Goal: Check status: Check status

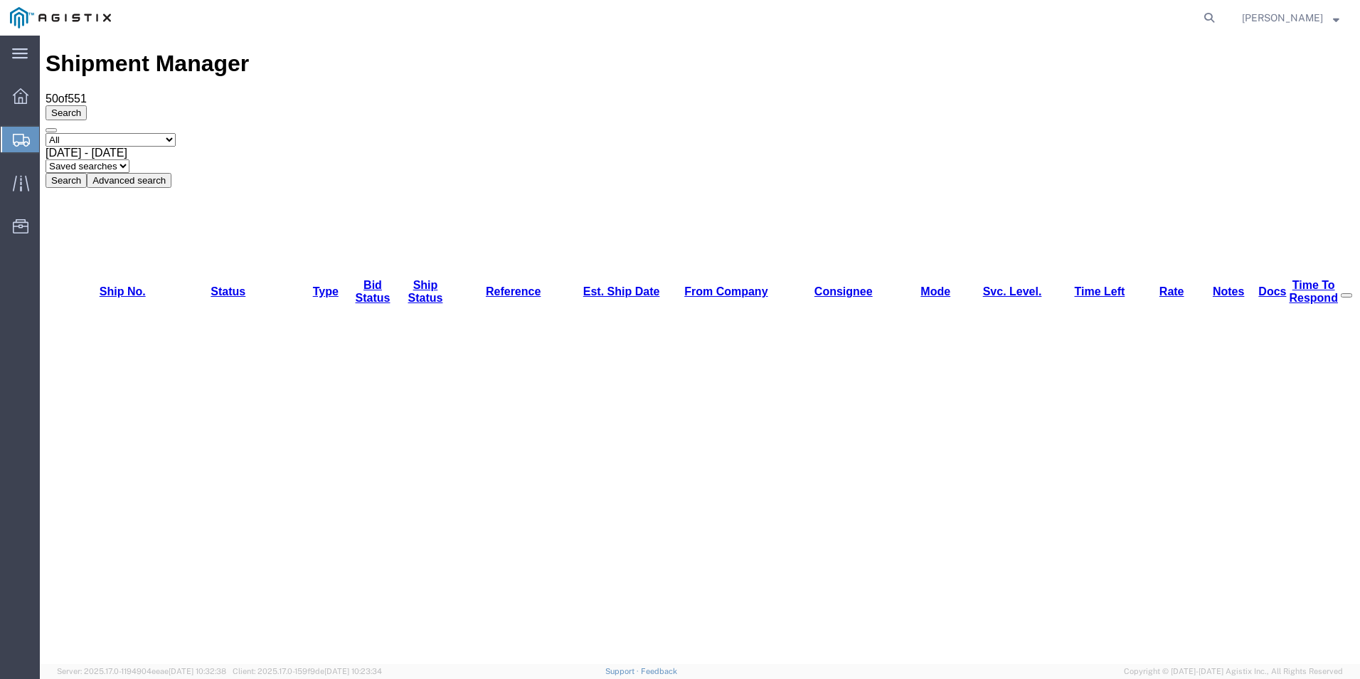
click at [173, 133] on select "Select status Active (AC, O, P) All Approved Awaiting Confirmation (AC) Booked …" at bounding box center [111, 140] width 130 height 14
select select "ACTIVE"
click at [46, 133] on select "Select status Active (AC, O, P) All Approved Awaiting Confirmation (AC) Booked …" at bounding box center [111, 140] width 130 height 14
click at [87, 173] on button "Search" at bounding box center [66, 180] width 41 height 15
click at [167, 133] on select "Select status Active (AC, O, P) All Approved Awaiting Confirmation (AC) Booked …" at bounding box center [111, 140] width 130 height 14
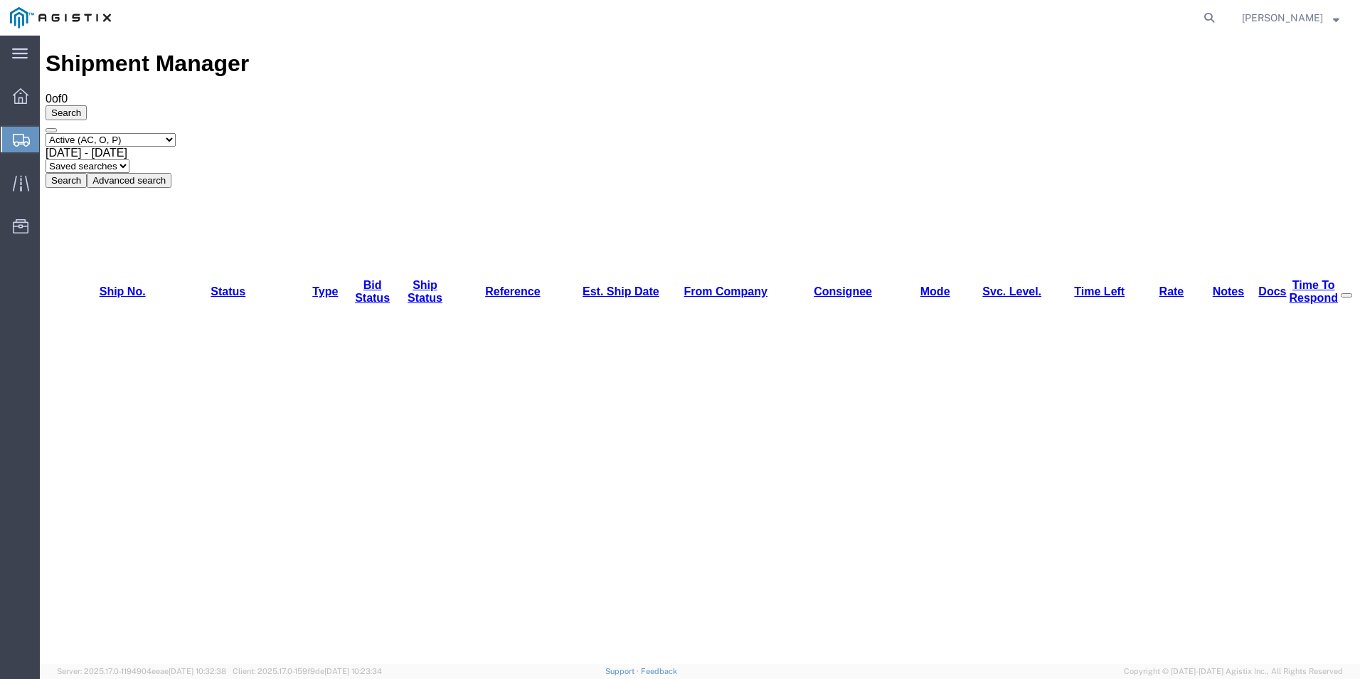
select select "ALL"
click at [46, 133] on select "Select status Active (AC, O, P) All Approved Awaiting Confirmation (AC) Booked …" at bounding box center [111, 140] width 130 height 14
click at [87, 173] on button "Search" at bounding box center [66, 180] width 41 height 15
